Goal: Task Accomplishment & Management: Complete application form

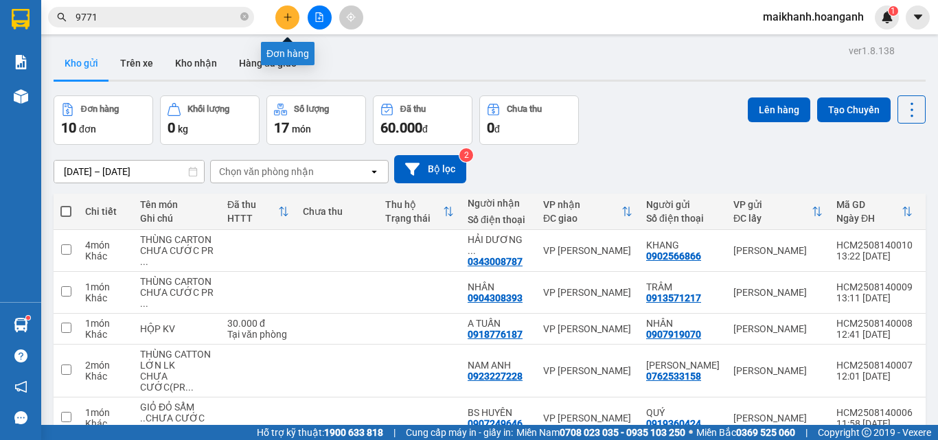
click at [286, 16] on icon "plus" at bounding box center [288, 17] width 10 height 10
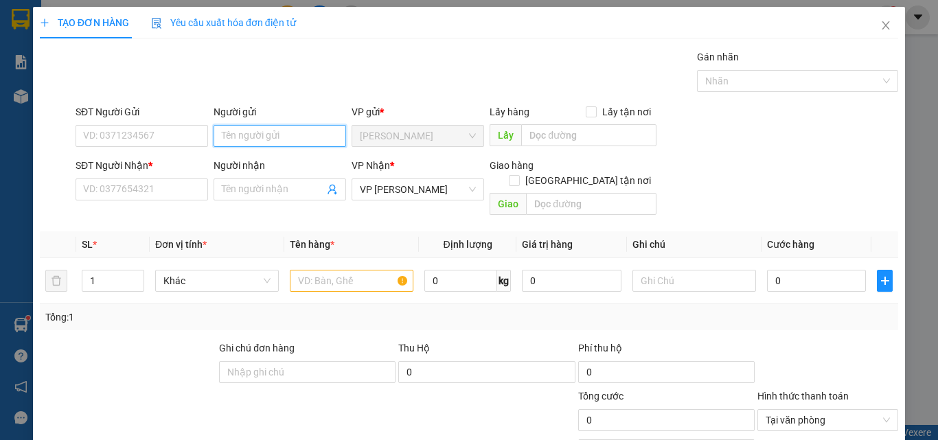
click at [269, 142] on input "Người gửi" at bounding box center [280, 136] width 133 height 22
type input "D"
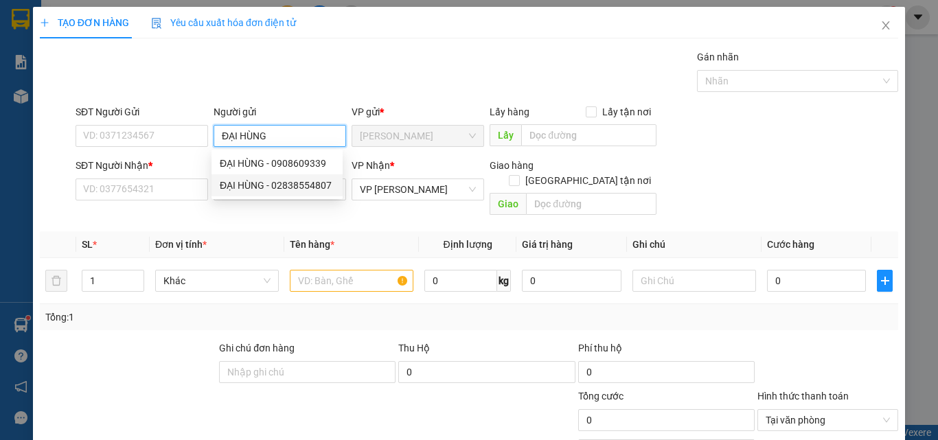
type input "ĐẠI HÙNG"
click at [137, 201] on div "SĐT Người Nhận * VD: 0377654321" at bounding box center [142, 182] width 133 height 48
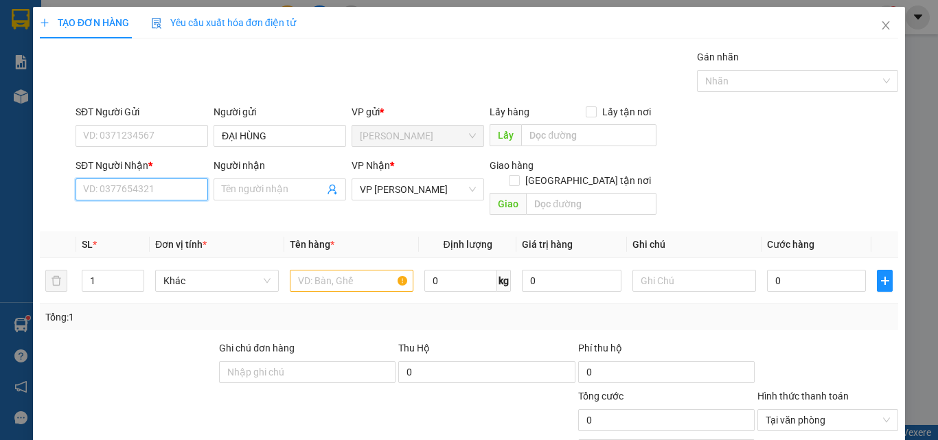
click at [139, 192] on input "SĐT Người Nhận *" at bounding box center [142, 190] width 133 height 22
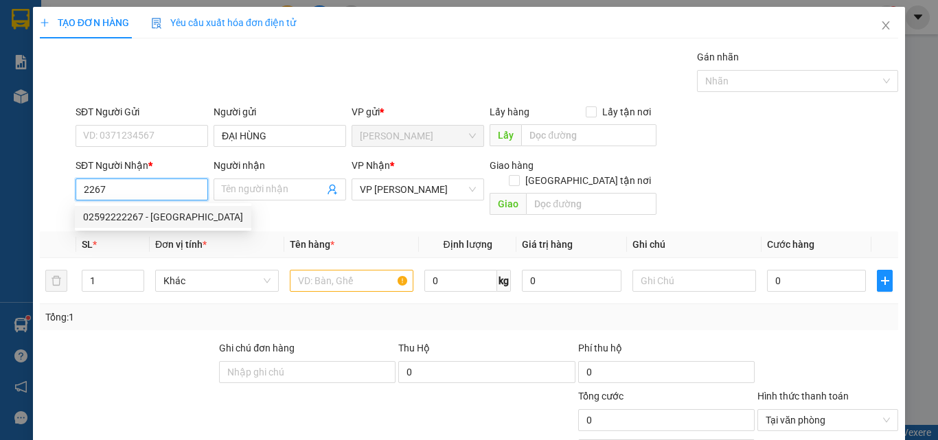
click at [120, 222] on div "02592222267 - [GEOGRAPHIC_DATA]" at bounding box center [163, 216] width 160 height 15
type input "02592222267"
type input "VĨNH AN ĐƯỜNG"
type input "40.000"
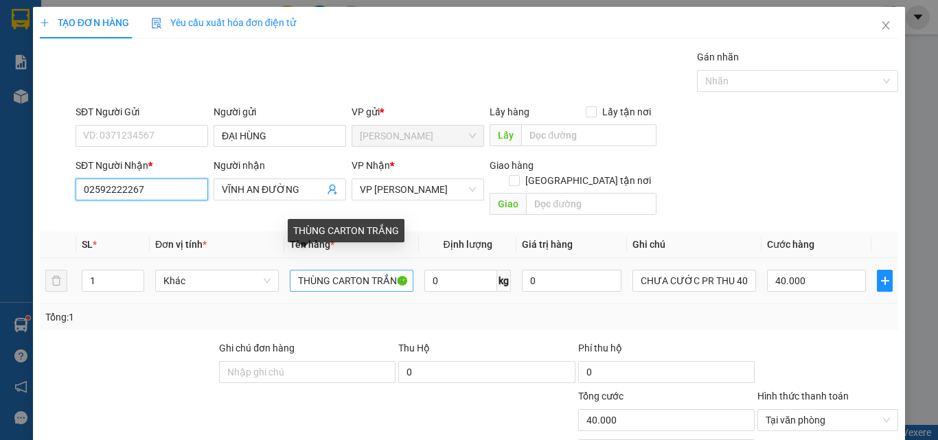
type input "02592222267"
click at [394, 270] on input "THÙNG CARTON TRẮNG" at bounding box center [352, 281] width 124 height 22
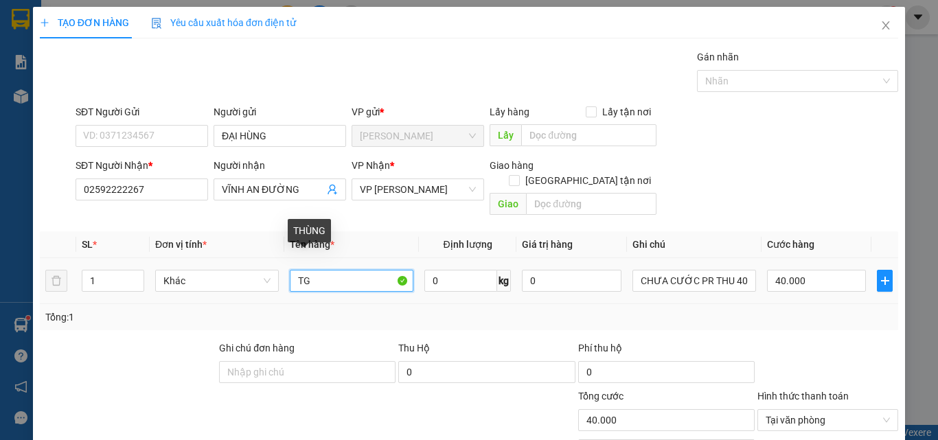
type input "G"
click at [394, 270] on input "G" at bounding box center [352, 281] width 124 height 22
type input "BAO XANH"
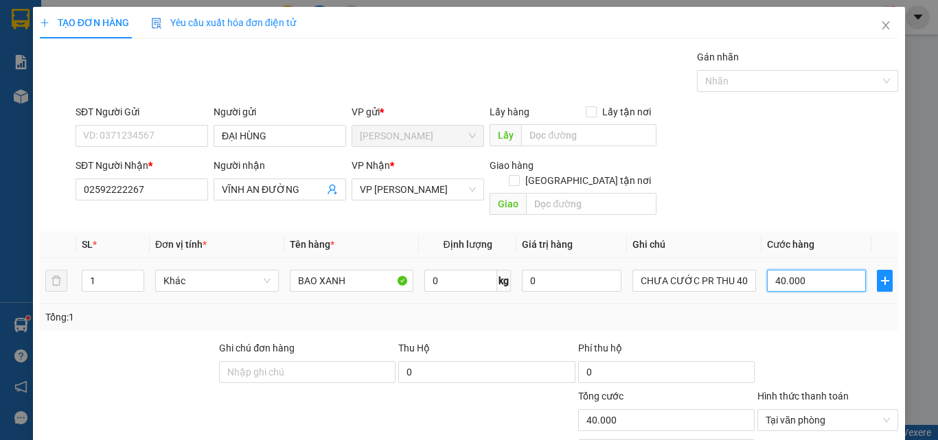
click at [799, 271] on input "40.000" at bounding box center [816, 281] width 99 height 22
type input "0"
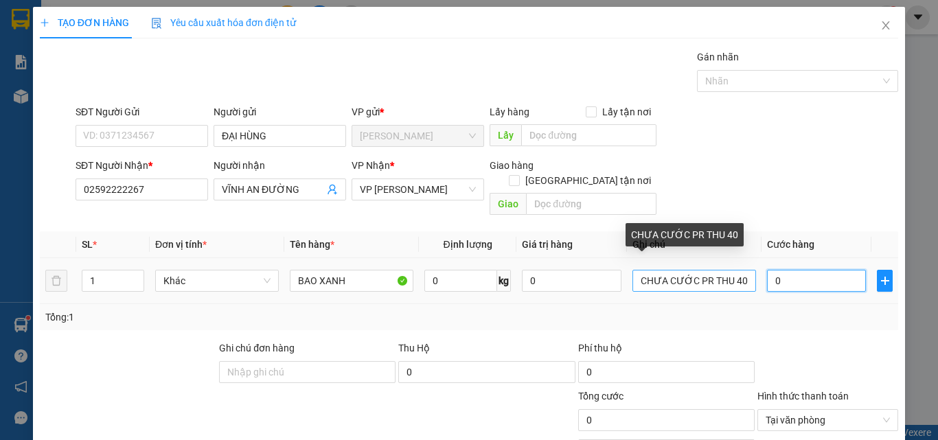
type input "0"
click at [729, 272] on input "CHƯA CƯỚC PR THU 40" at bounding box center [694, 281] width 124 height 22
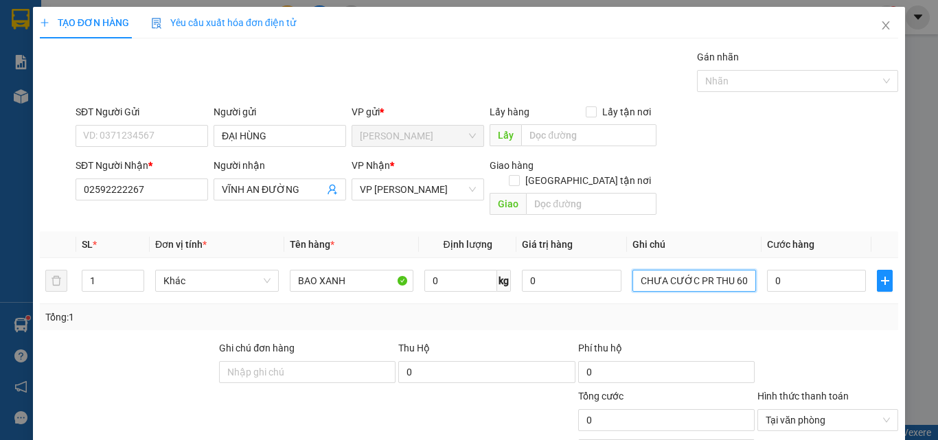
type input "CHƯA CƯỚC PR THU 60"
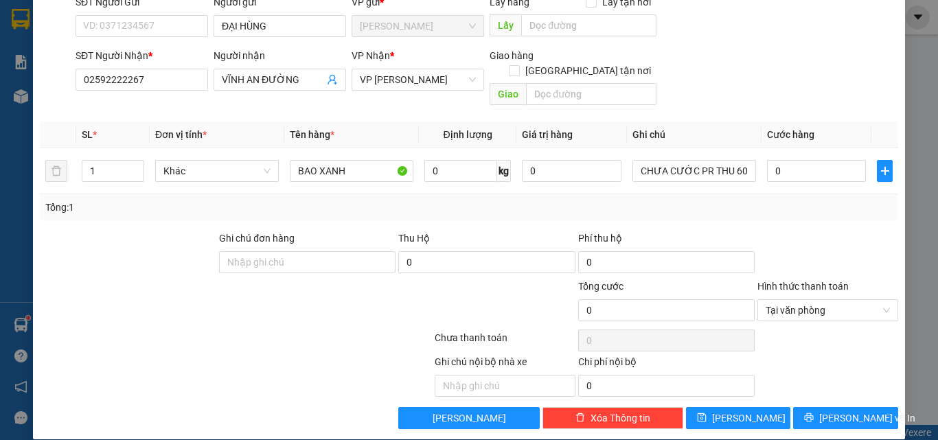
scroll to position [111, 0]
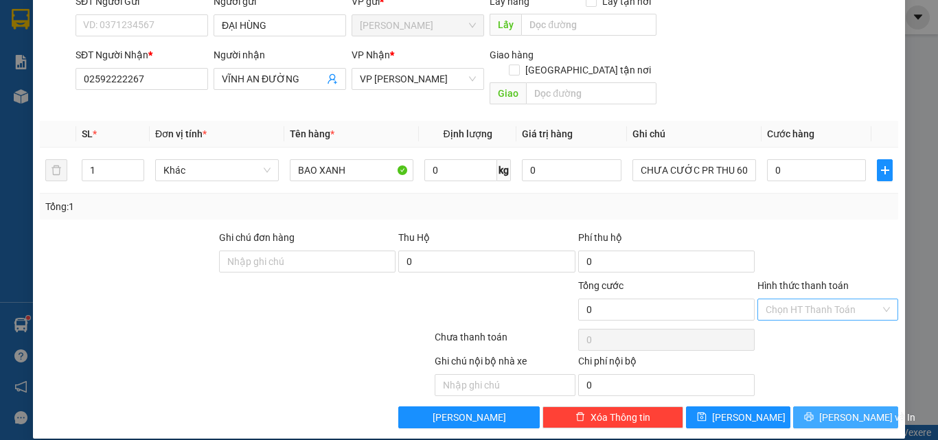
click at [846, 410] on span "[PERSON_NAME] và In" at bounding box center [867, 417] width 96 height 15
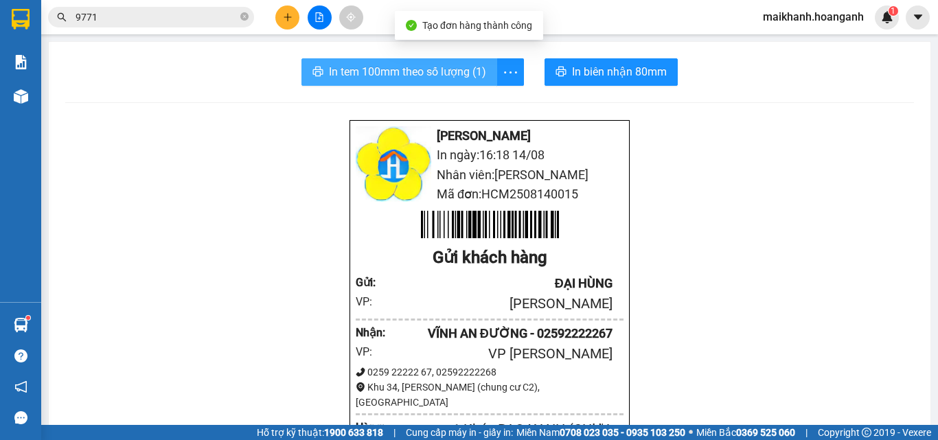
click at [387, 68] on span "In tem 100mm theo số lượng (1)" at bounding box center [407, 71] width 157 height 17
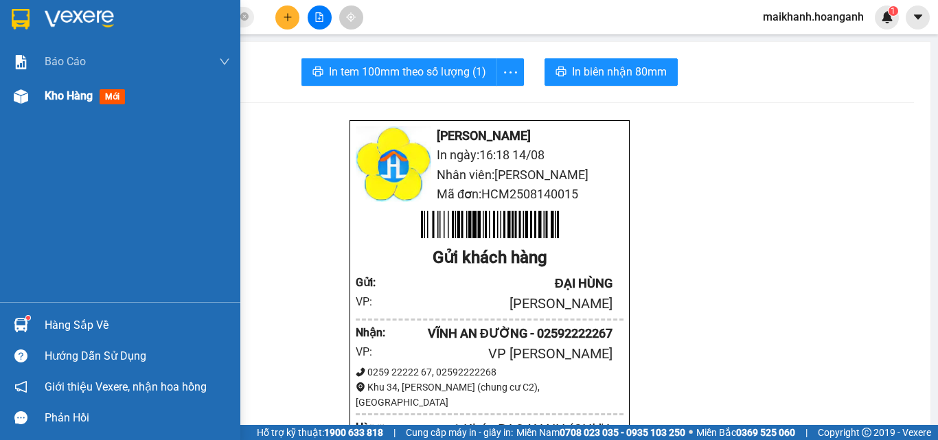
click at [56, 93] on span "Kho hàng" at bounding box center [69, 95] width 48 height 13
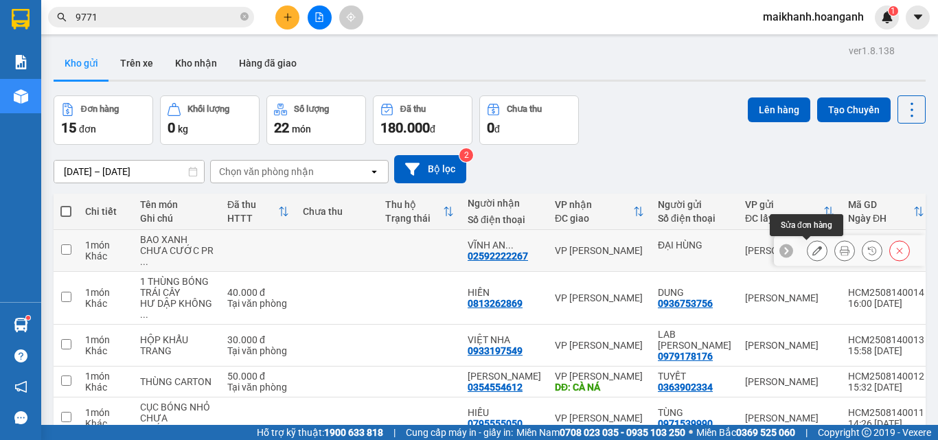
click at [812, 252] on icon at bounding box center [817, 251] width 10 height 10
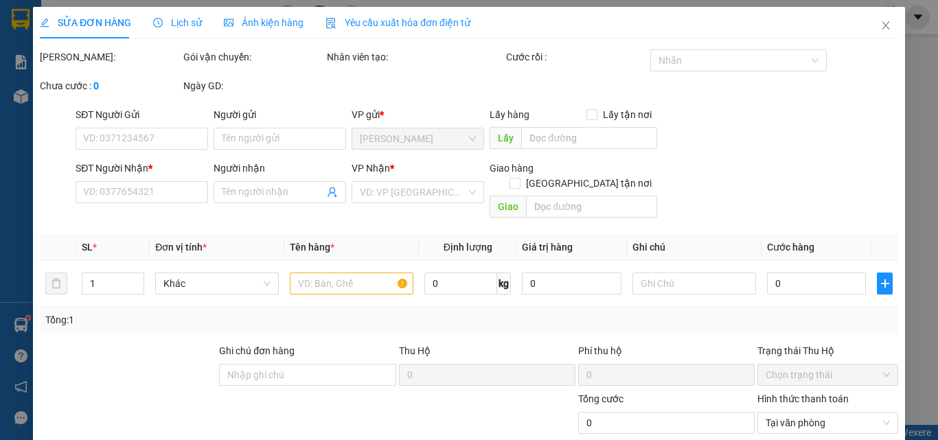
type input "ĐẠI HÙNG"
type input "02592222267"
type input "VĨNH AN ĐƯỜNG"
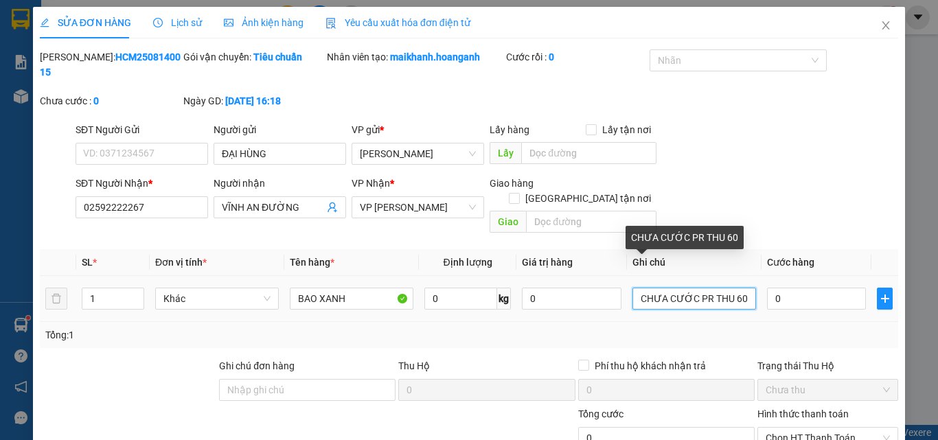
click at [733, 288] on input "CHƯA CƯỚC PR THU 60" at bounding box center [694, 299] width 124 height 22
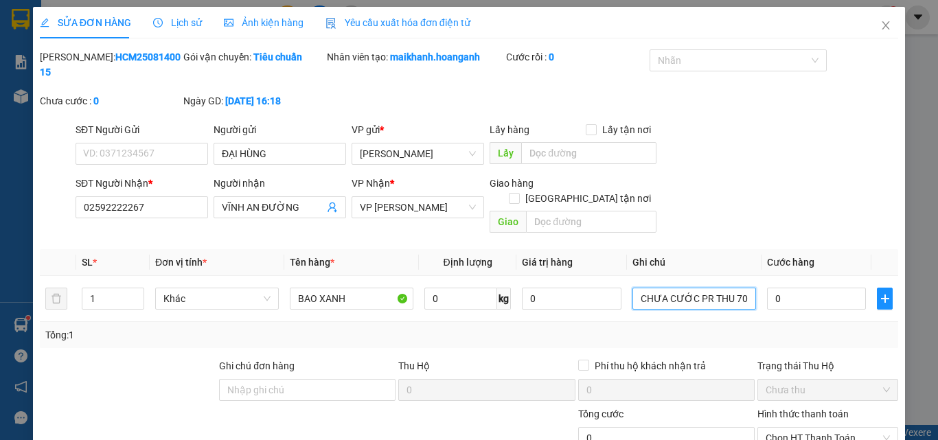
type input "CHƯA CƯỚC PR THU 70"
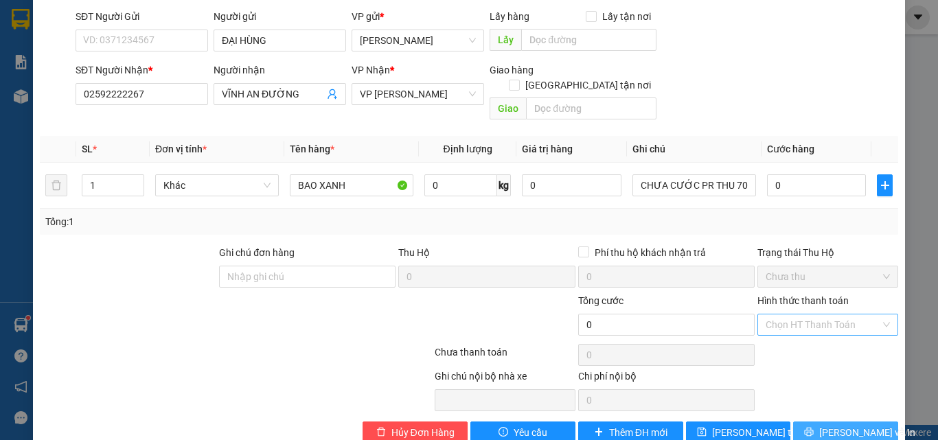
click at [845, 425] on span "[PERSON_NAME] và In" at bounding box center [867, 432] width 96 height 15
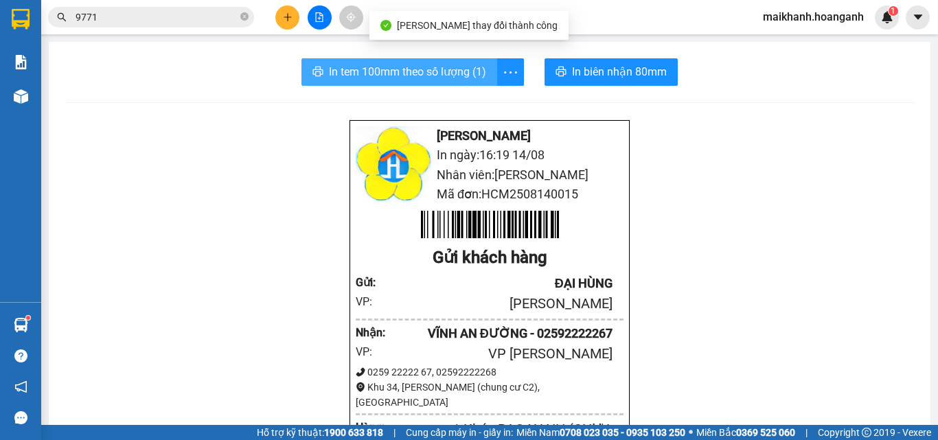
click at [424, 69] on span "In tem 100mm theo số lượng (1)" at bounding box center [407, 71] width 157 height 17
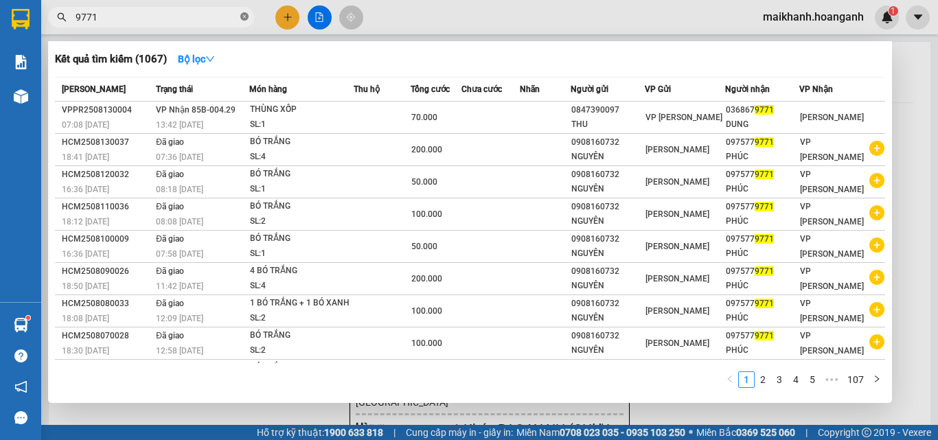
click at [245, 19] on icon "close-circle" at bounding box center [244, 16] width 8 height 8
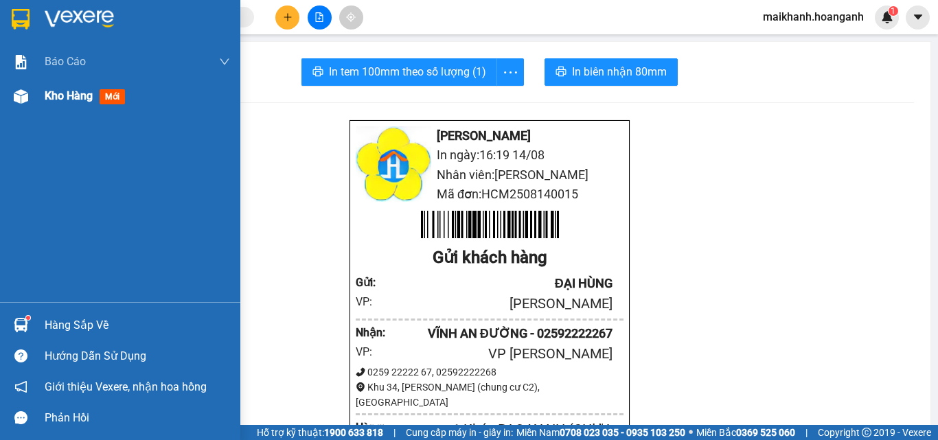
click at [49, 98] on span "Kho hàng" at bounding box center [69, 95] width 48 height 13
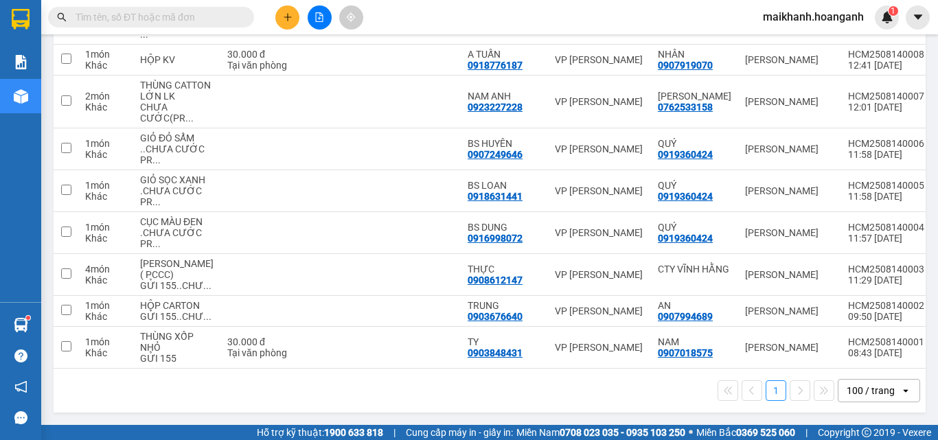
scroll to position [680, 0]
click at [291, 21] on icon "plus" at bounding box center [288, 17] width 10 height 10
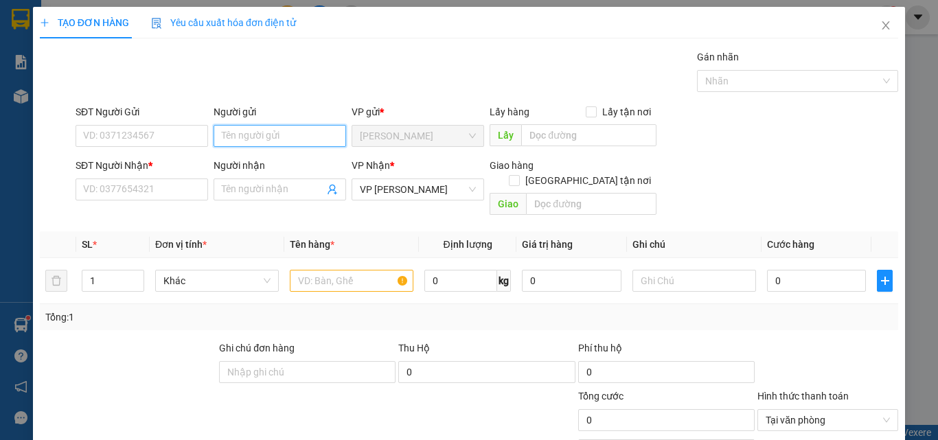
click at [251, 138] on input "Người gửi" at bounding box center [280, 136] width 133 height 22
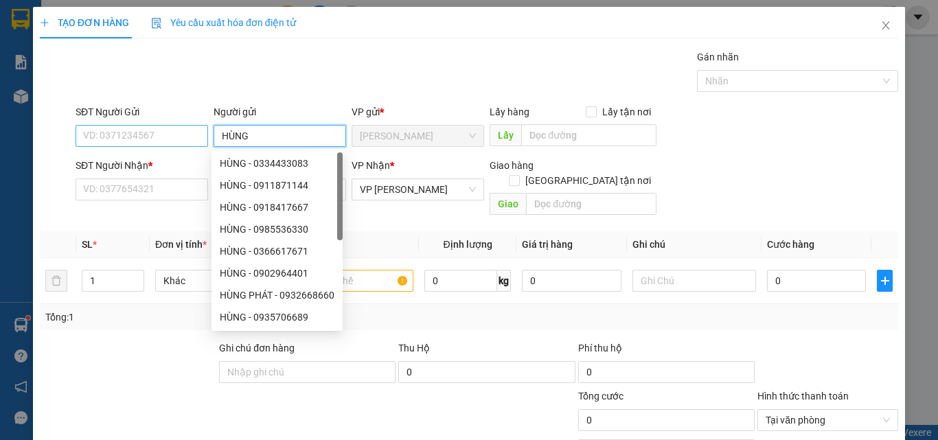
type input "HÙNG"
click at [140, 133] on input "SĐT Người Gửi" at bounding box center [142, 136] width 133 height 22
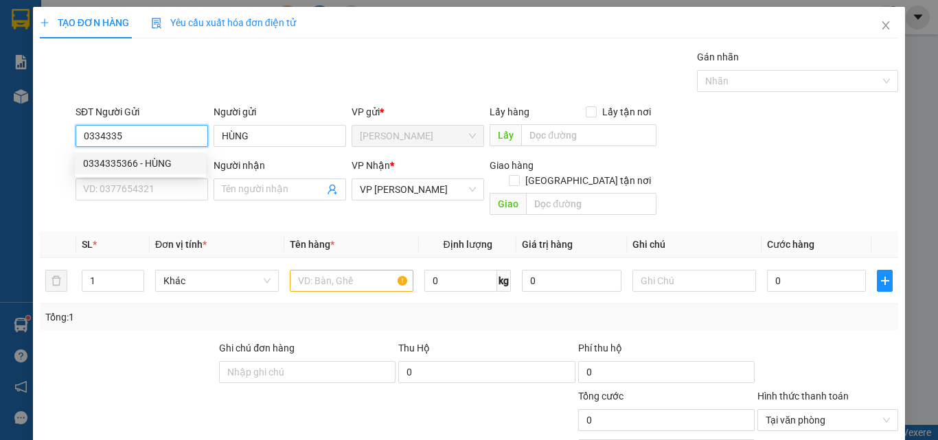
click at [126, 161] on div "0334335366 - HÙNG" at bounding box center [140, 163] width 115 height 15
type input "0334335366"
type input "50.000"
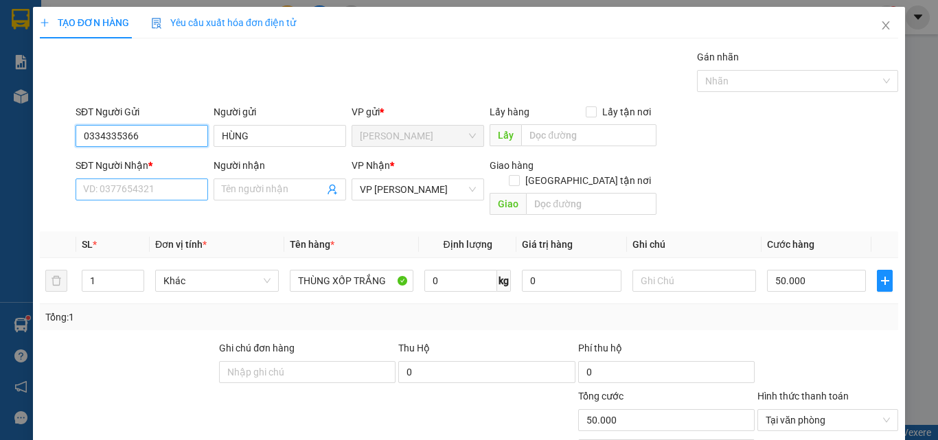
type input "0334335366"
click at [145, 189] on input "SĐT Người Nhận *" at bounding box center [142, 190] width 133 height 22
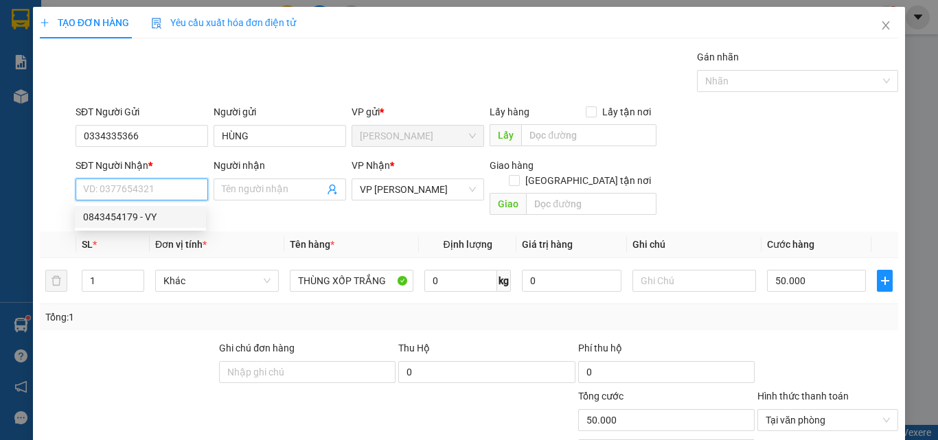
click at [115, 213] on div "0843454179 - VY" at bounding box center [140, 216] width 115 height 15
type input "0843454179"
type input "VY"
type input "DL NHÂN LƯỢNG"
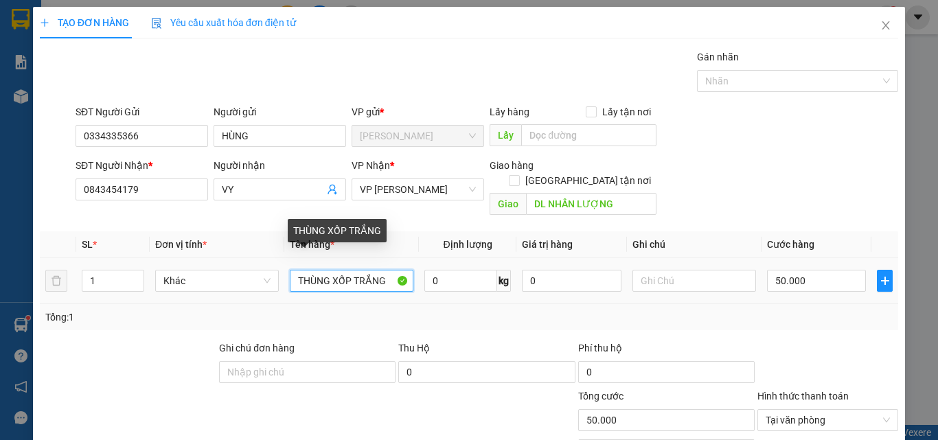
click at [387, 270] on input "THÙNG XỐP TRẮNG" at bounding box center [352, 281] width 124 height 22
type input "THÙNG XỐP M VÀNG"
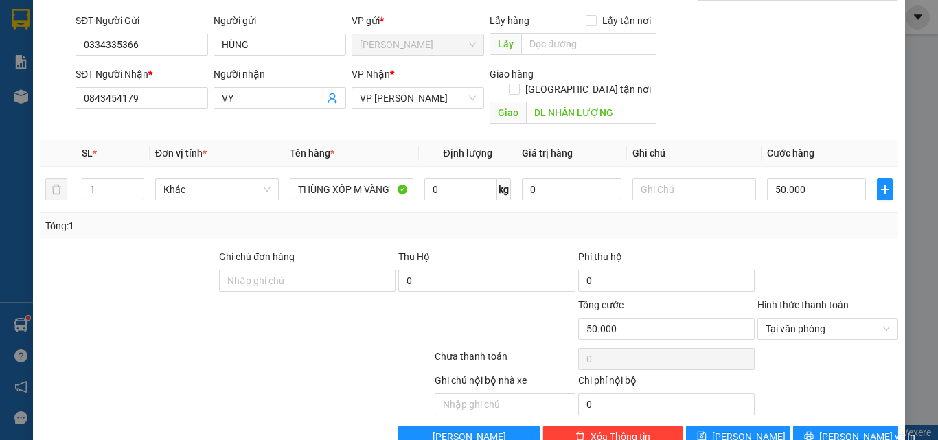
scroll to position [111, 0]
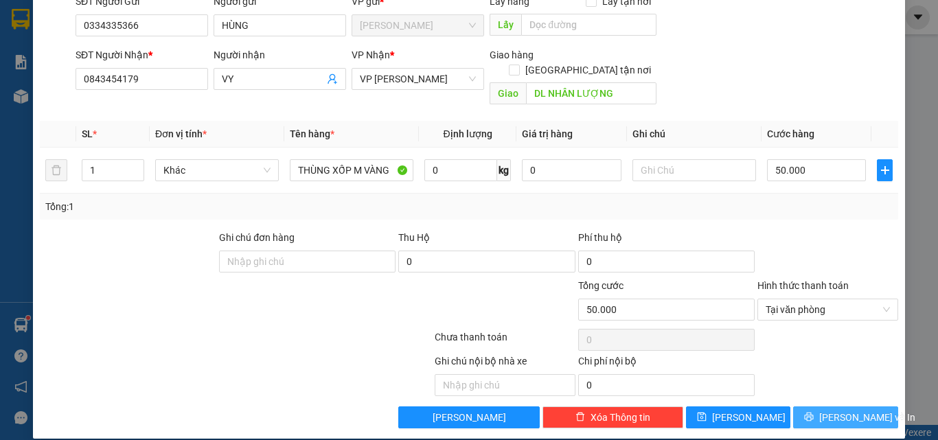
click at [845, 410] on span "[PERSON_NAME] và In" at bounding box center [867, 417] width 96 height 15
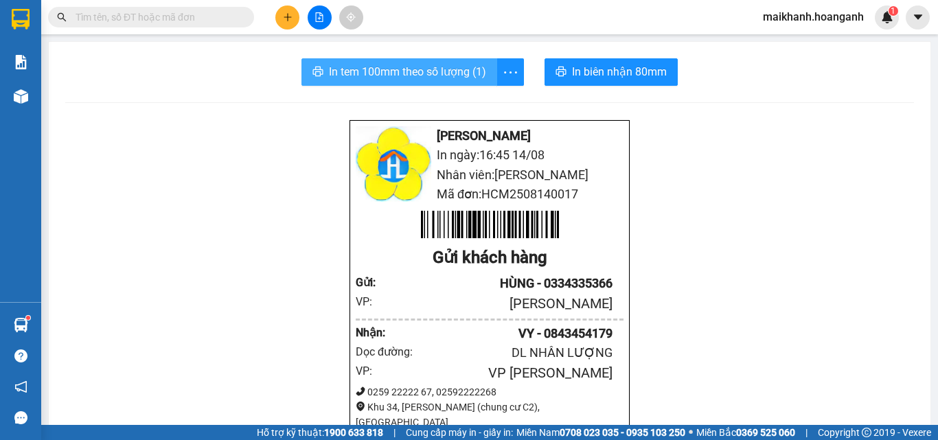
click at [411, 76] on span "In tem 100mm theo số lượng (1)" at bounding box center [407, 71] width 157 height 17
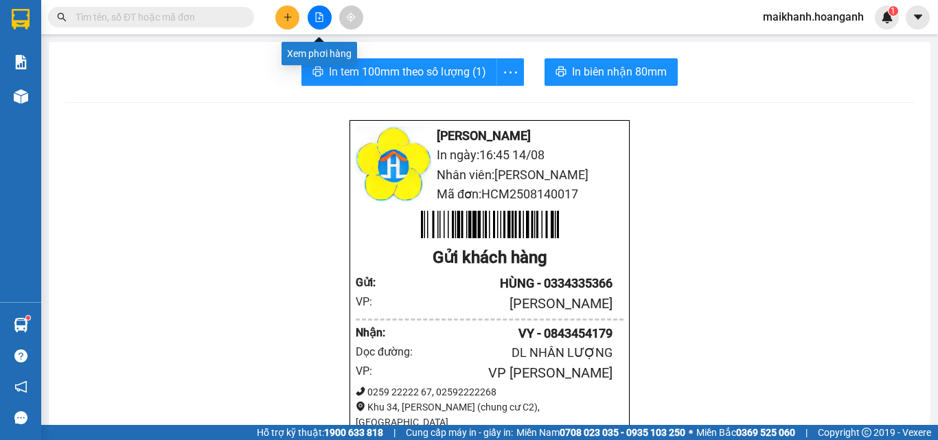
click at [323, 21] on icon "file-add" at bounding box center [320, 17] width 10 height 10
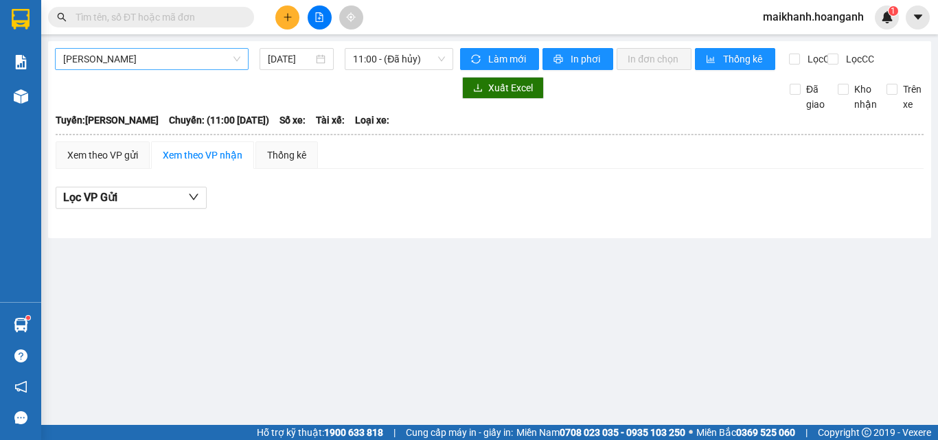
click at [159, 51] on span "[PERSON_NAME]" at bounding box center [151, 59] width 177 height 21
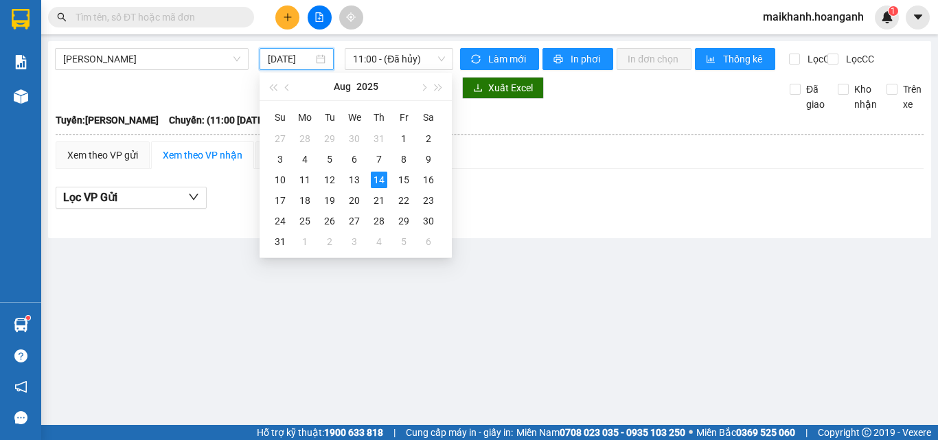
click at [288, 56] on input "[DATE]" at bounding box center [290, 59] width 45 height 15
click at [352, 181] on div "13" at bounding box center [354, 180] width 16 height 16
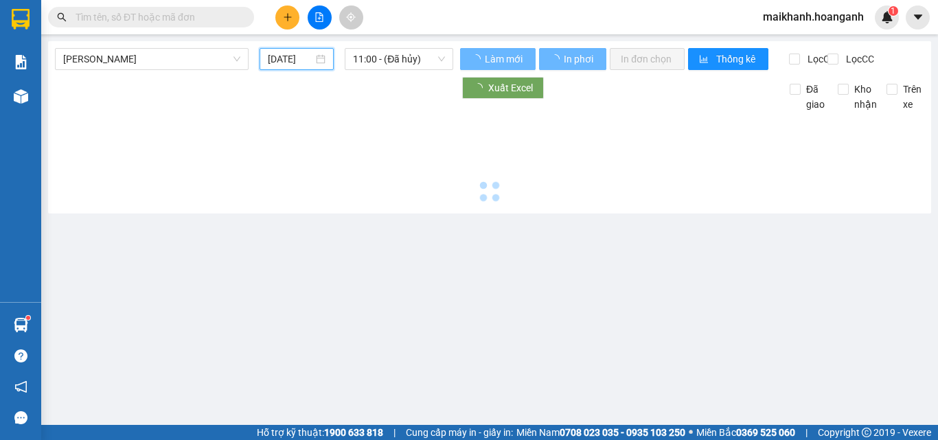
type input "[DATE]"
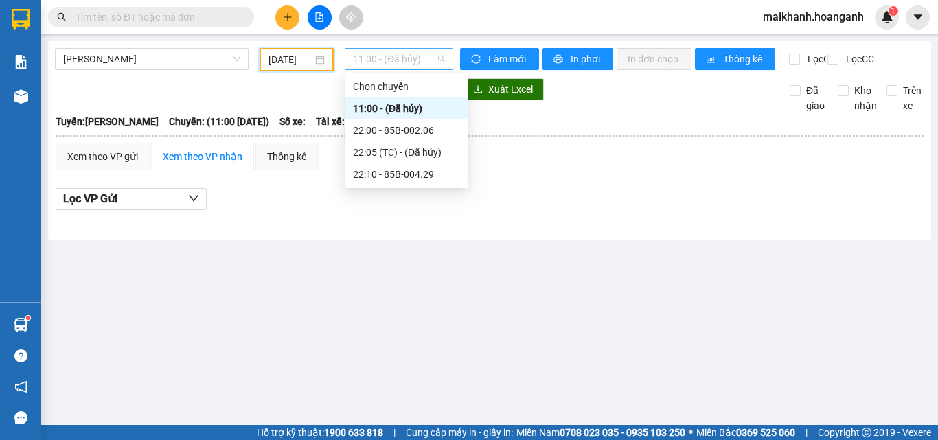
click at [407, 60] on span "11:00 - (Đã hủy)" at bounding box center [399, 59] width 92 height 21
click at [428, 178] on div "22:10 - 85B-004.29" at bounding box center [406, 174] width 107 height 15
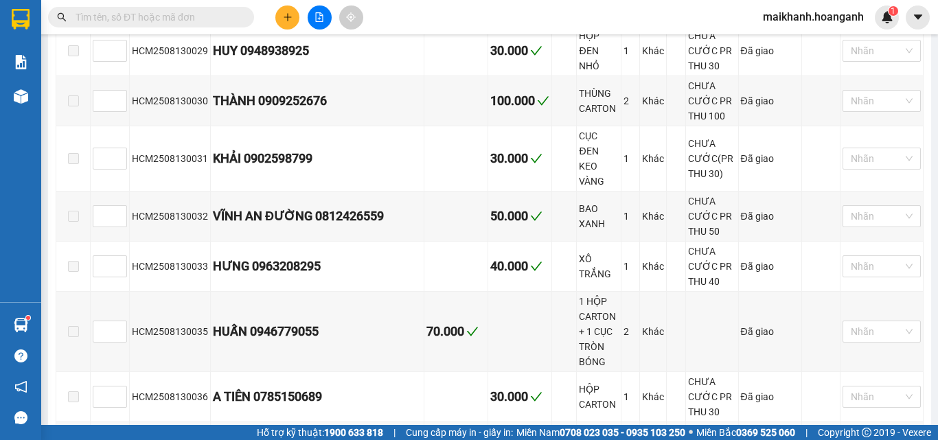
scroll to position [1064, 0]
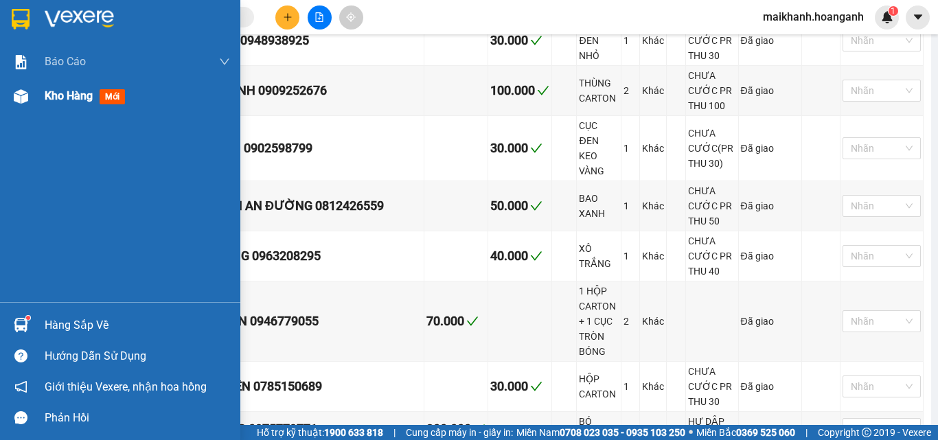
click at [66, 93] on span "Kho hàng" at bounding box center [69, 95] width 48 height 13
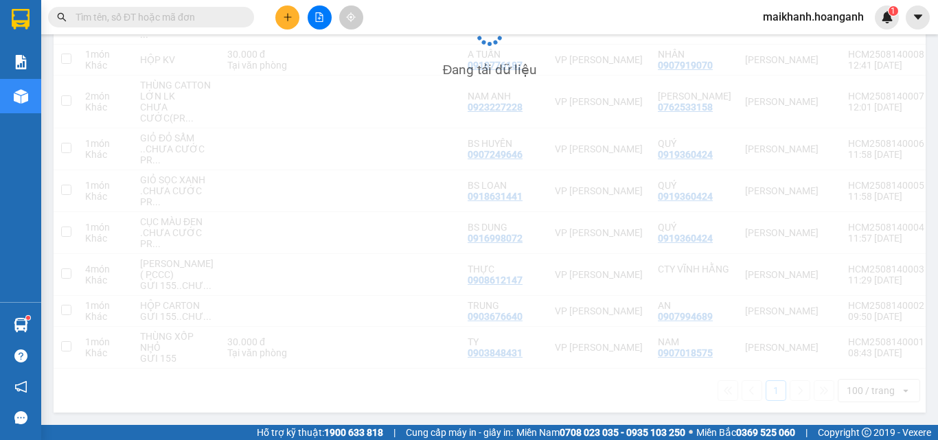
scroll to position [678, 0]
